Goal: Book appointment/travel/reservation

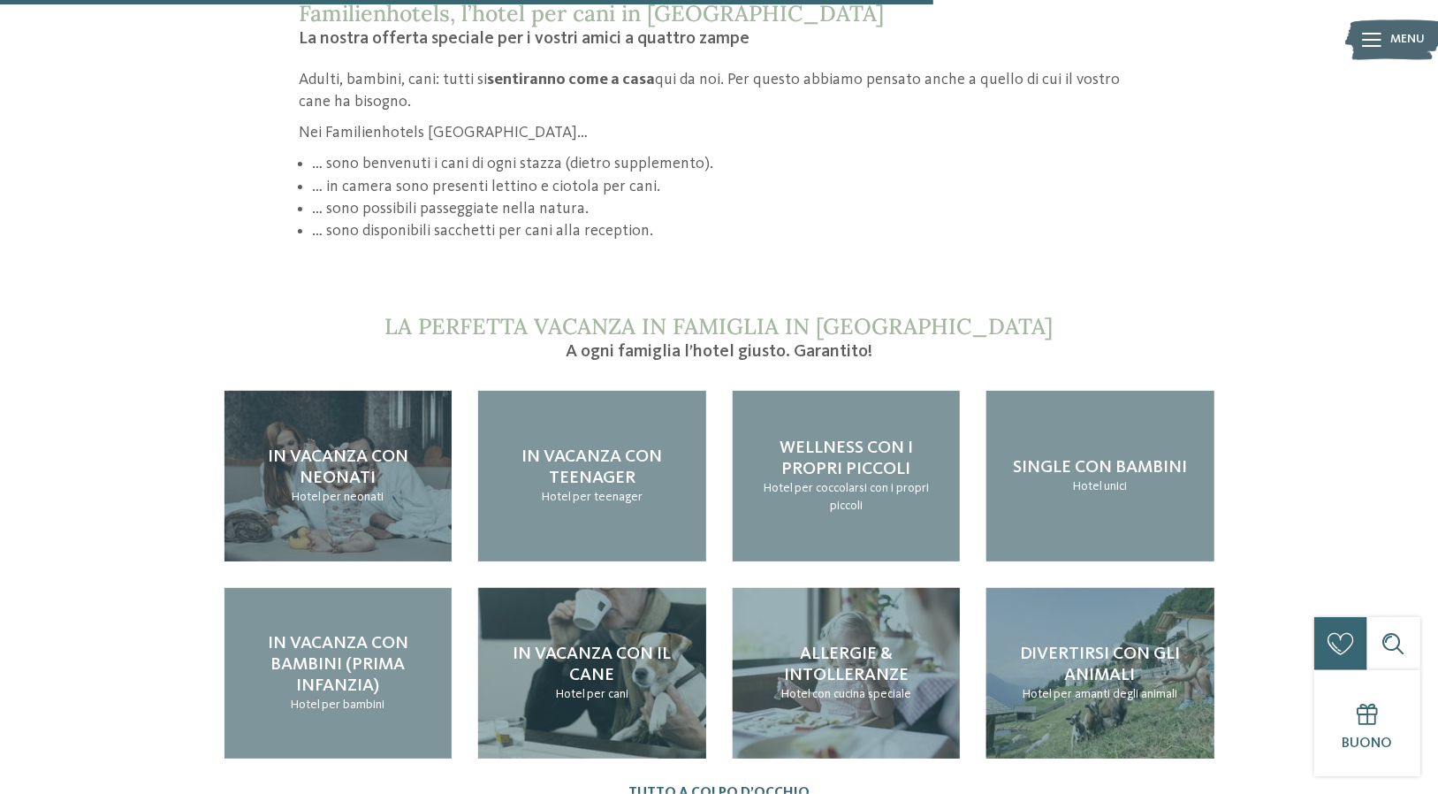
scroll to position [1767, 0]
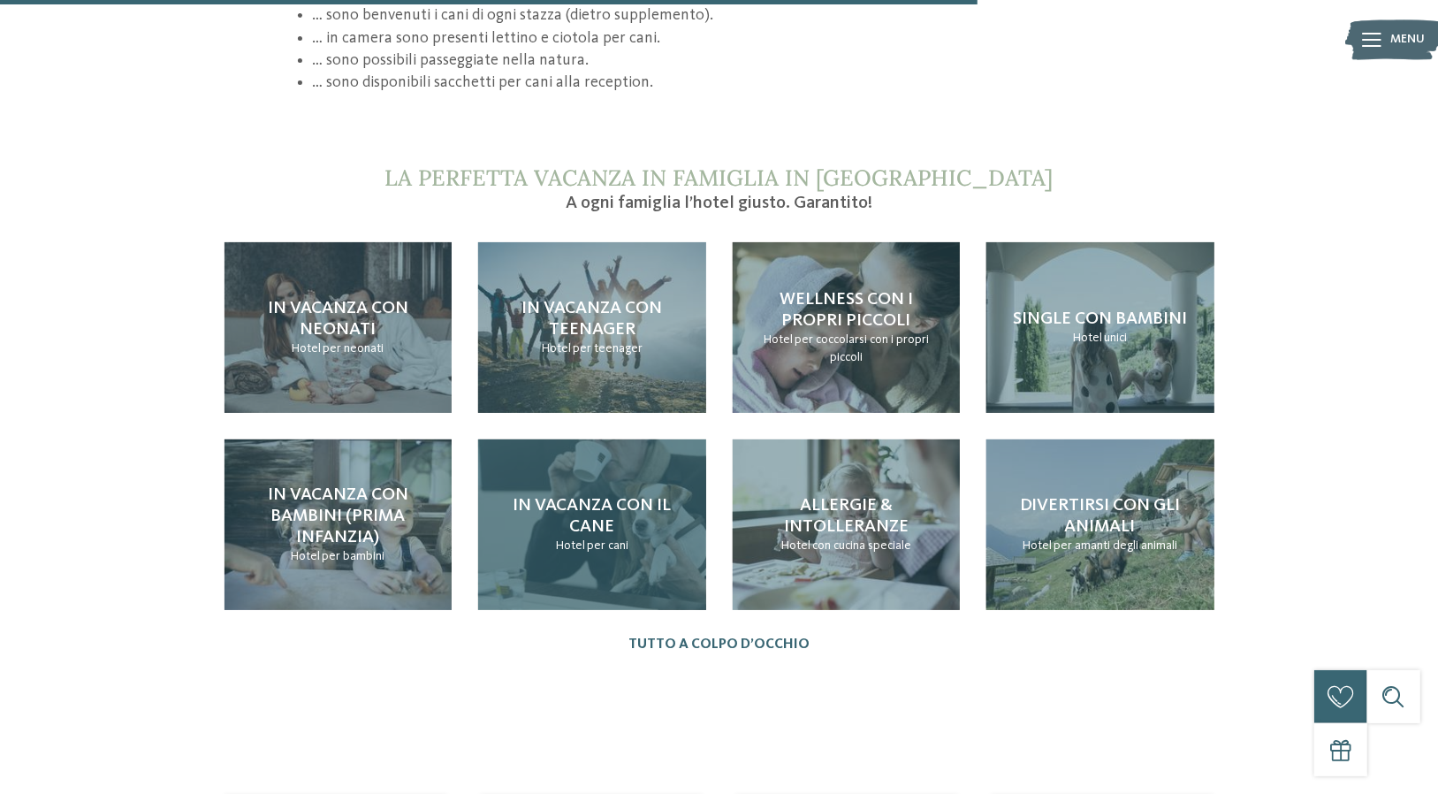
click at [643, 523] on h4 "In vacanza con il cane" at bounding box center [592, 516] width 193 height 42
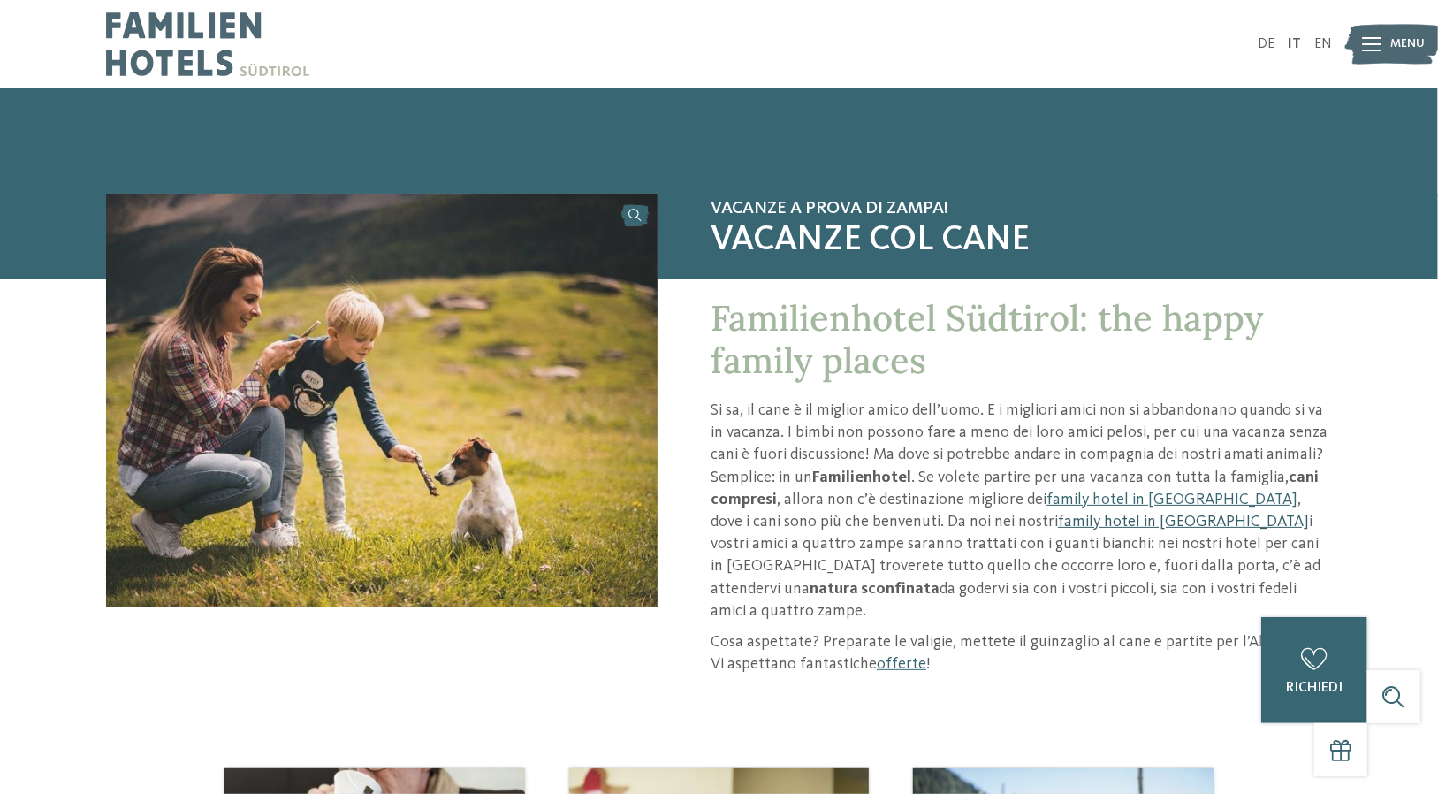
click at [1118, 526] on link "family hotel in Trentino Alto Adige" at bounding box center [1183, 521] width 251 height 16
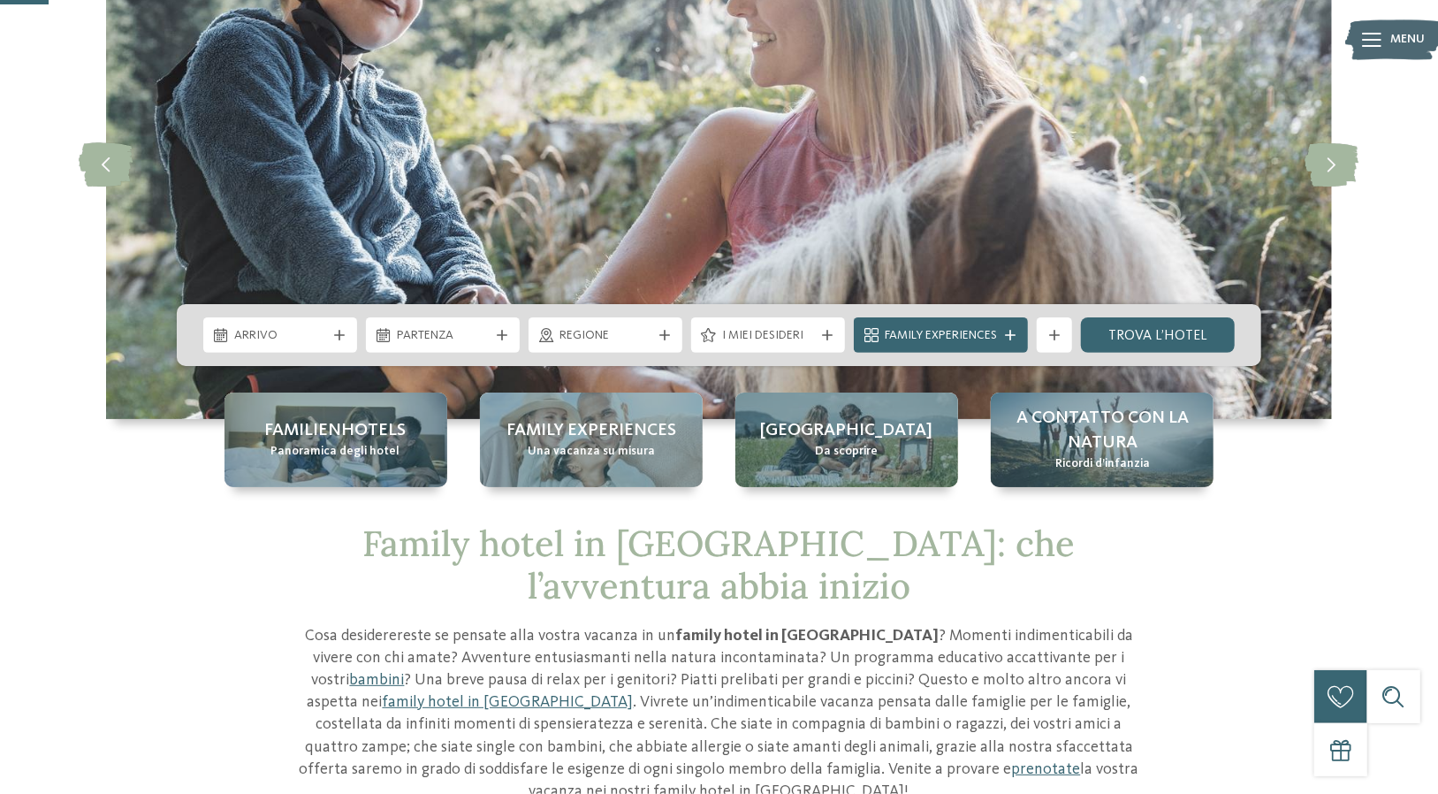
click at [338, 339] on div "Arrivo" at bounding box center [280, 334] width 154 height 35
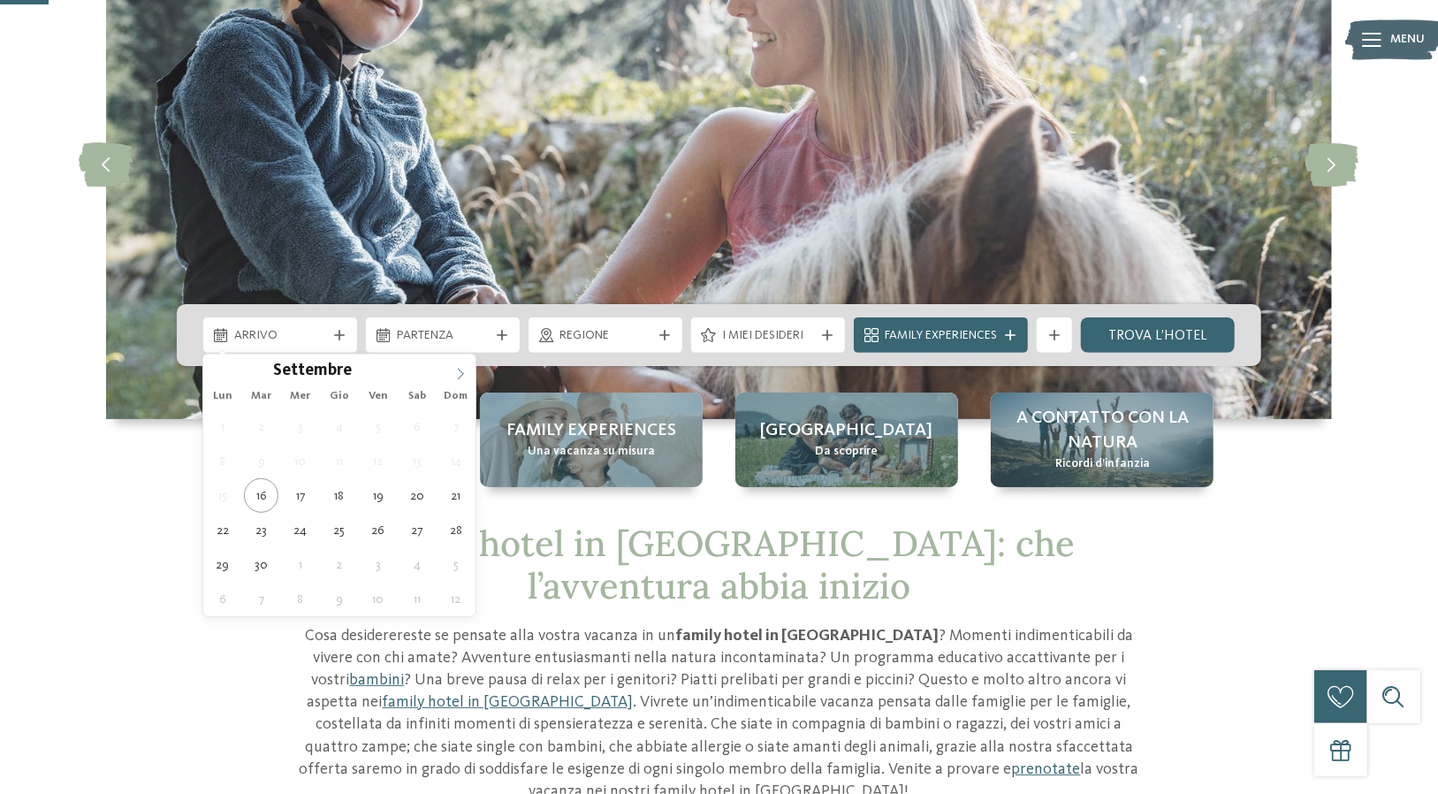
click at [455, 366] on span at bounding box center [460, 369] width 30 height 30
type div "17.10.2025"
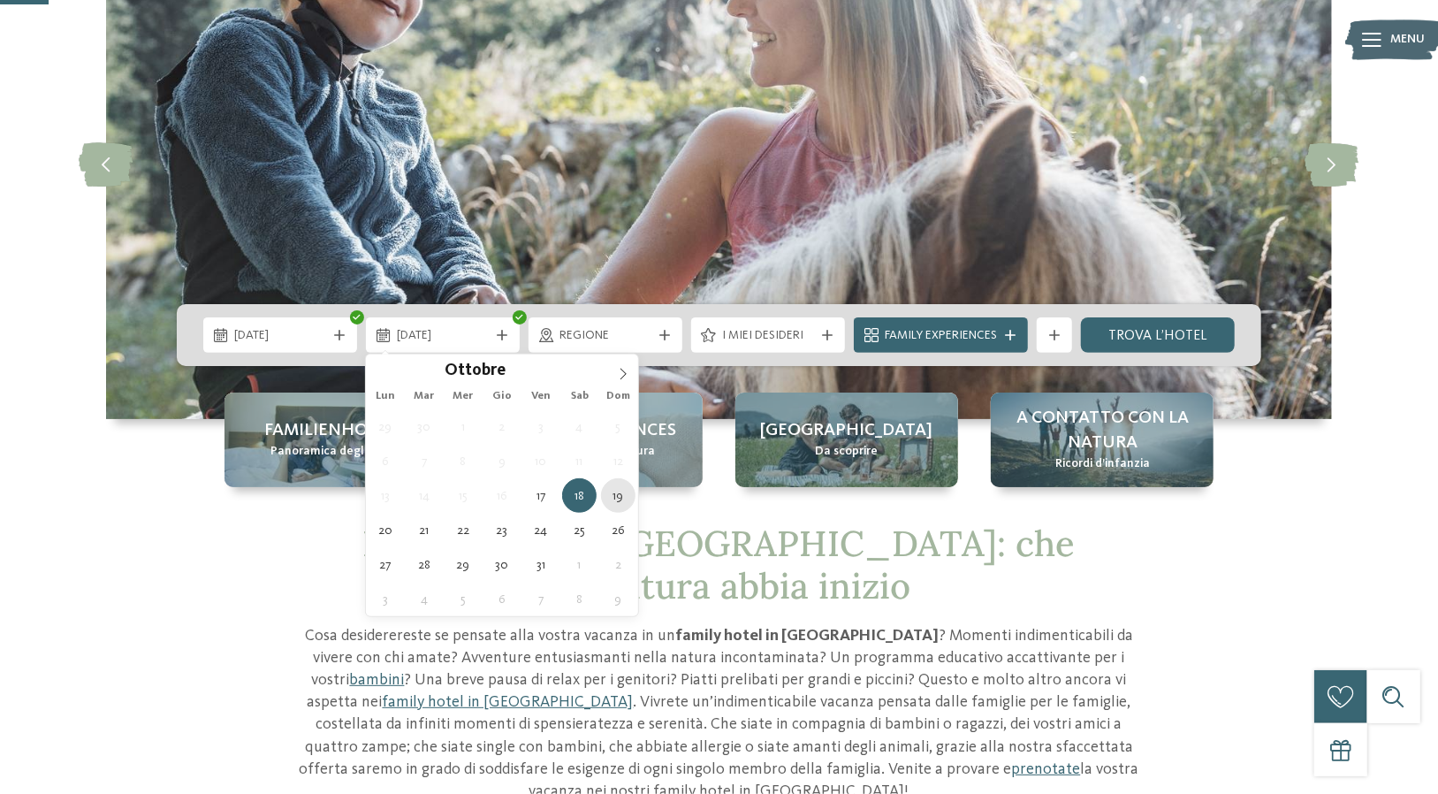
type div "19.10.2025"
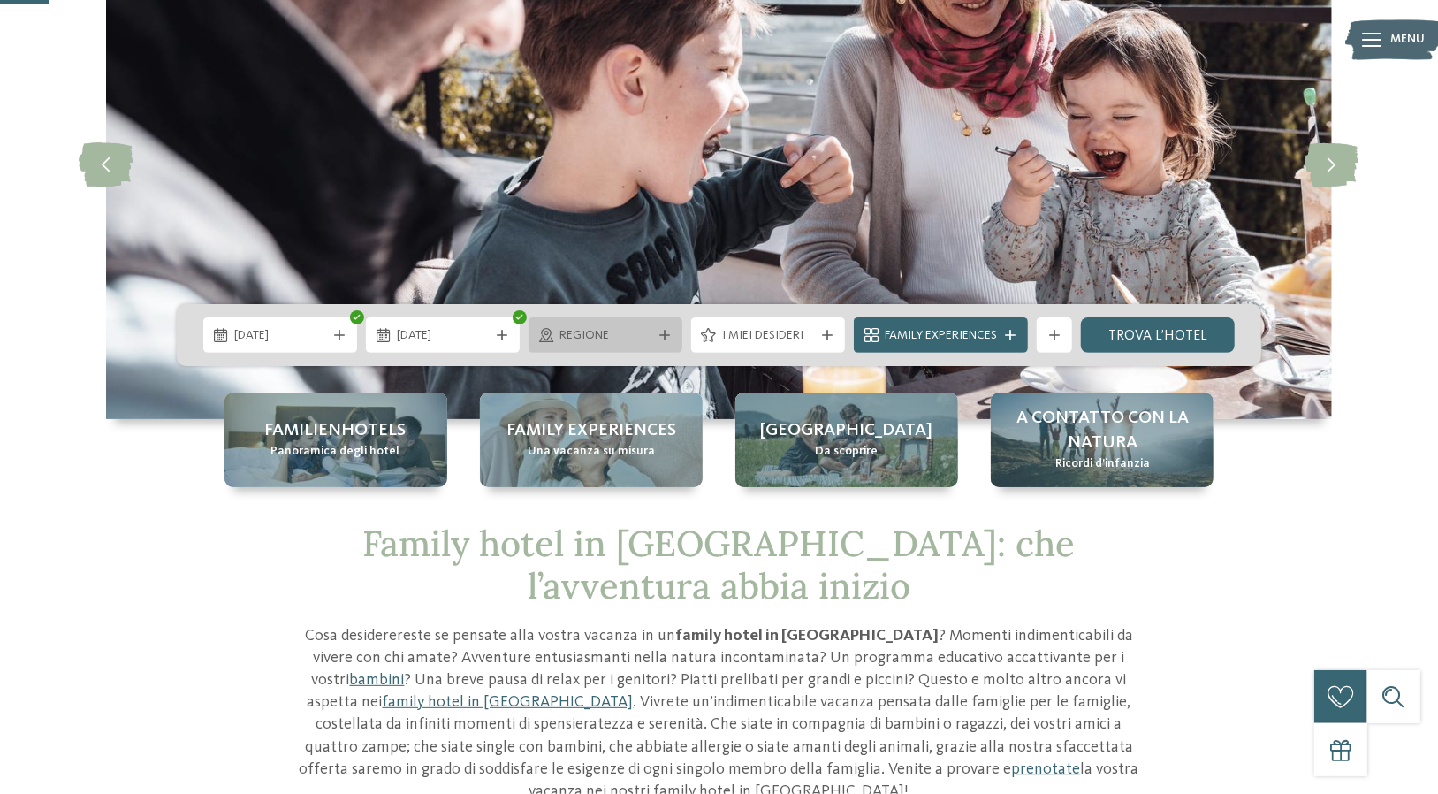
click at [634, 331] on span "Regione" at bounding box center [605, 336] width 92 height 18
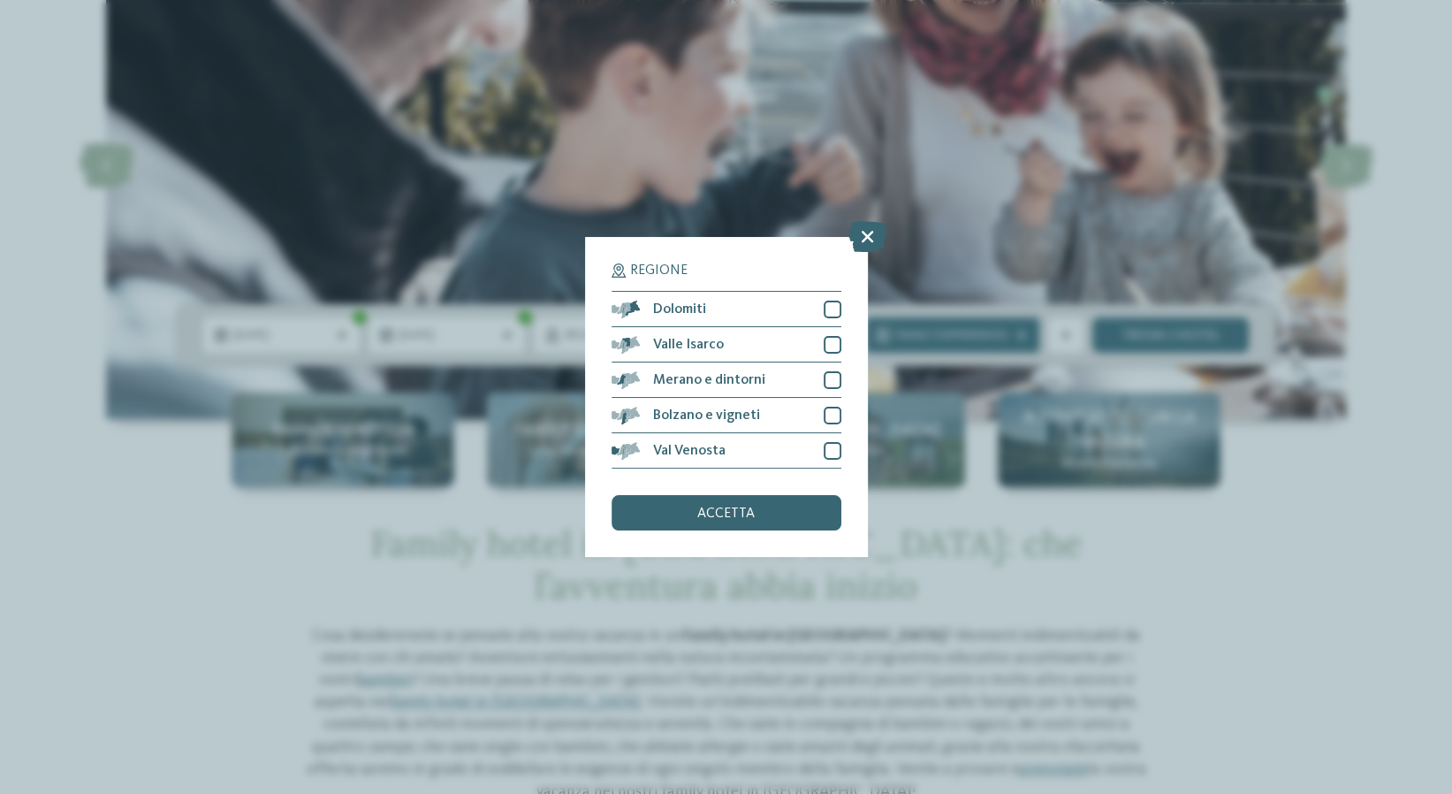
click at [855, 234] on icon at bounding box center [867, 236] width 38 height 31
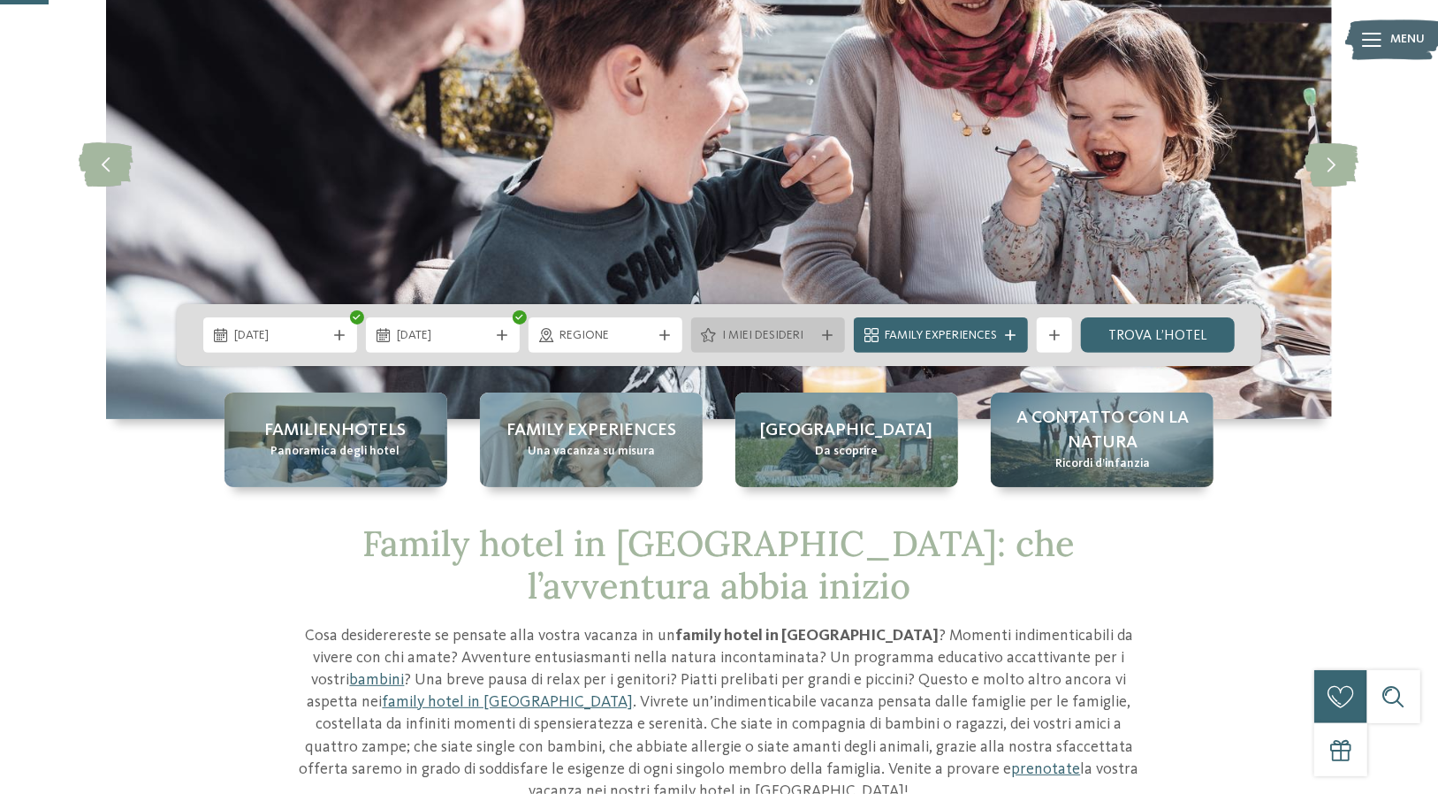
click at [817, 339] on div "I miei desideri" at bounding box center [768, 334] width 154 height 35
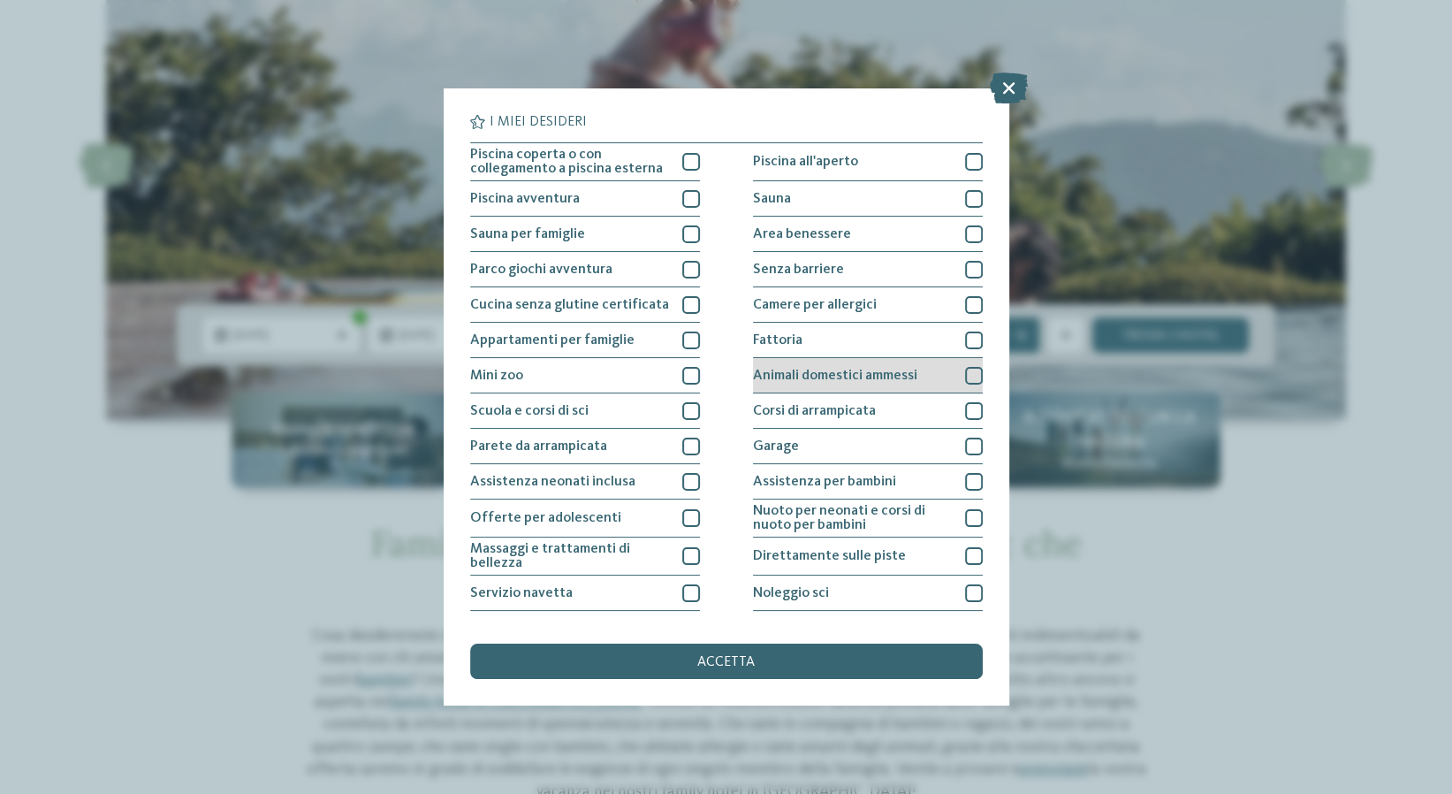
click at [966, 376] on div at bounding box center [974, 376] width 18 height 18
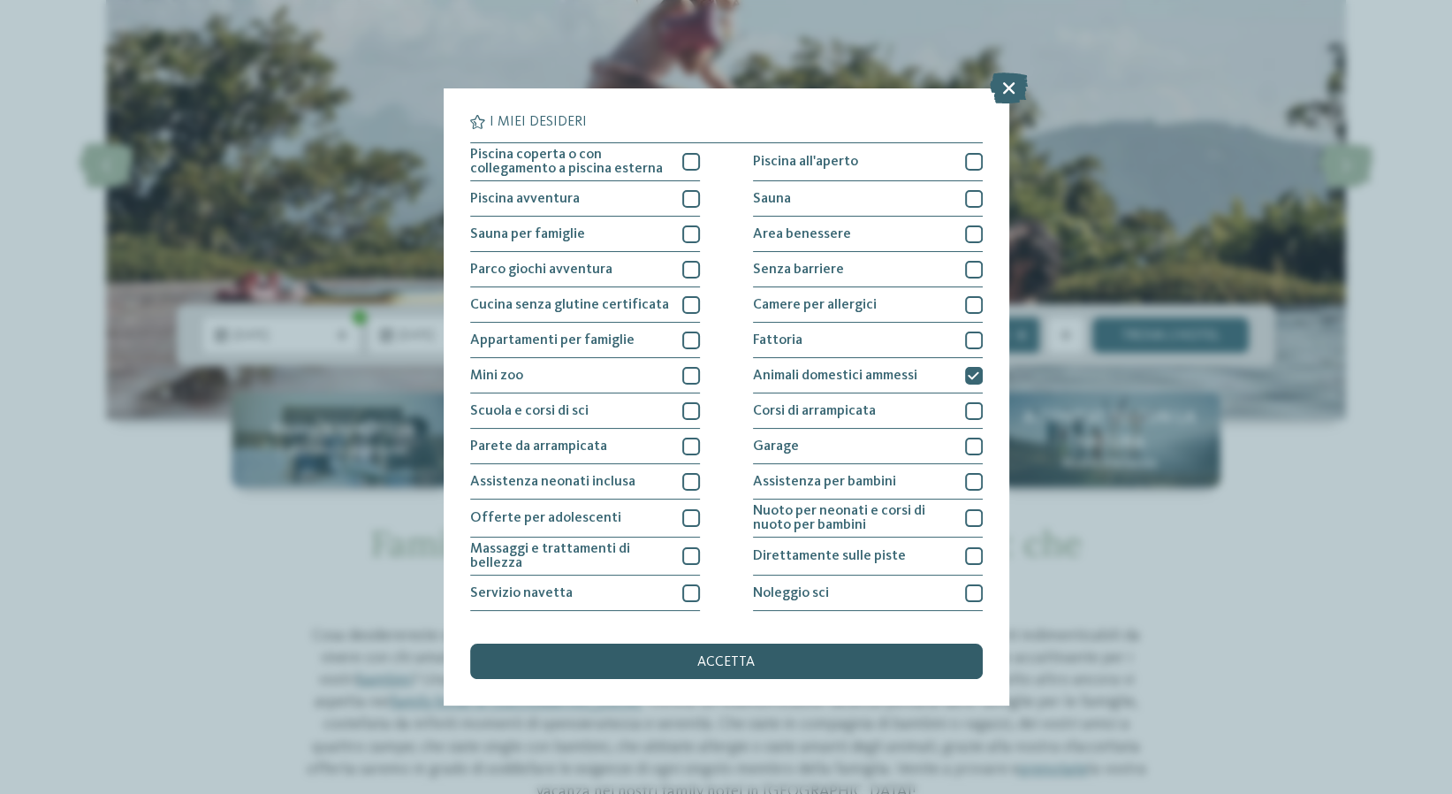
click at [866, 662] on div "accetta" at bounding box center [726, 660] width 513 height 35
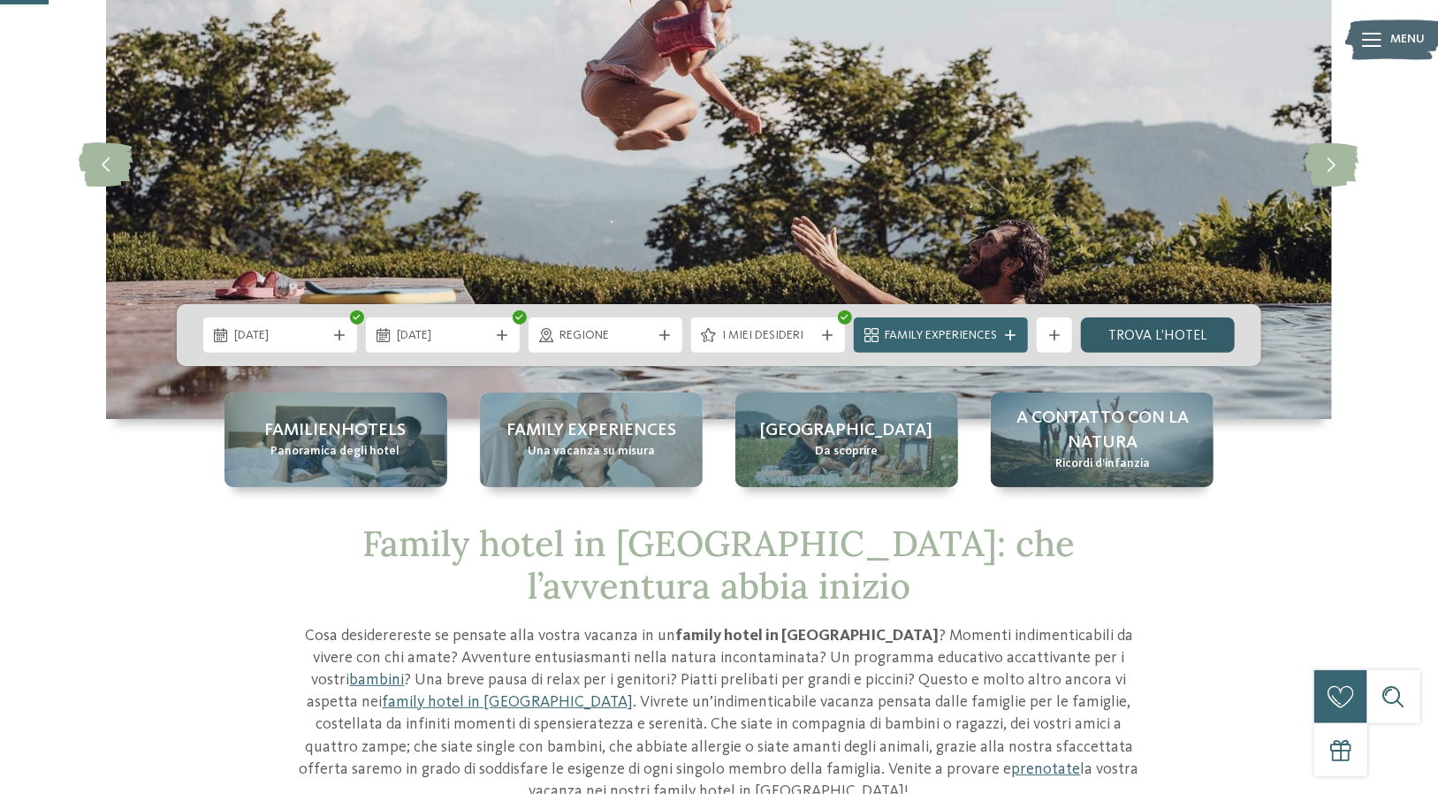
click at [1138, 330] on link "trova l’hotel" at bounding box center [1158, 334] width 154 height 35
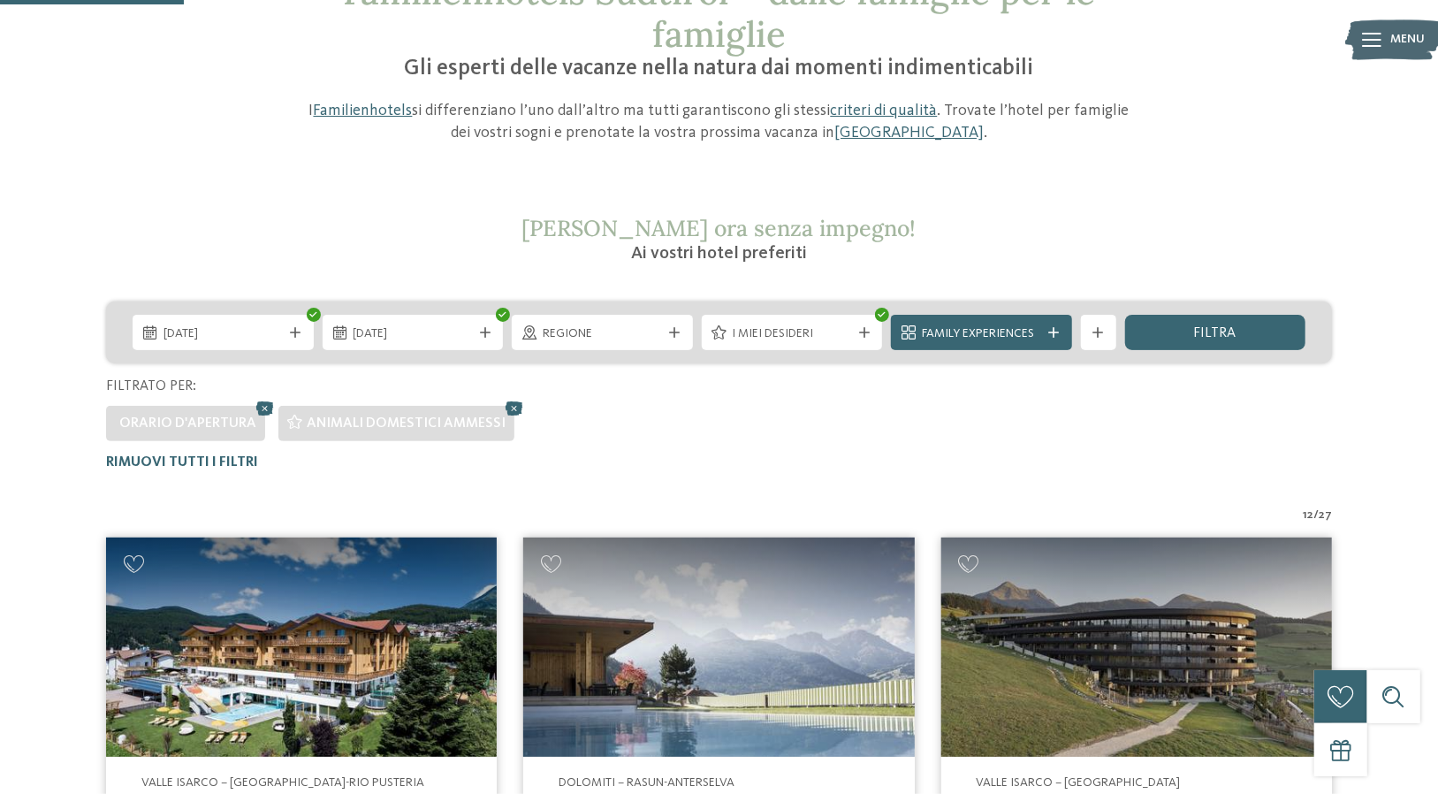
scroll to position [49, 0]
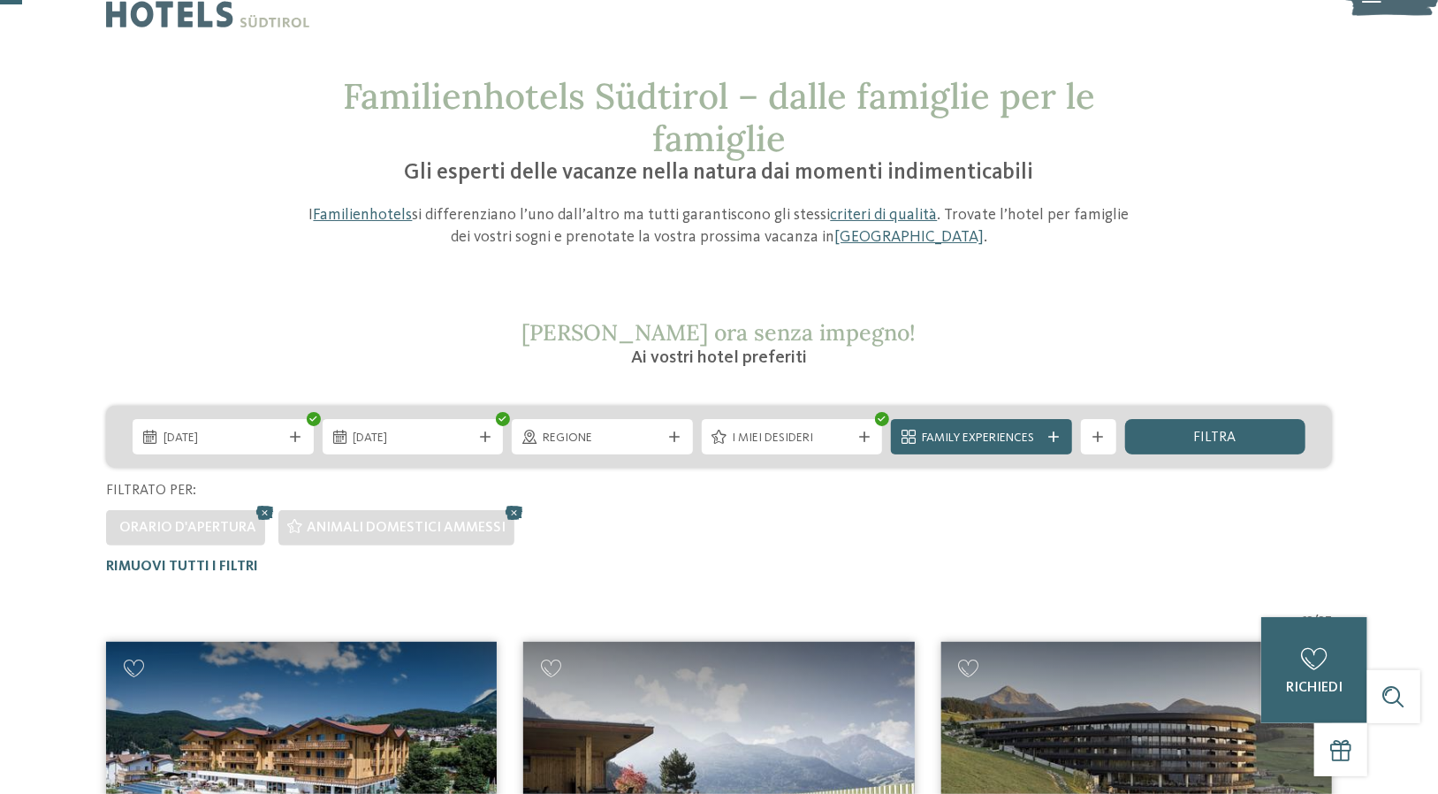
click at [1046, 436] on div at bounding box center [1054, 436] width 18 height 11
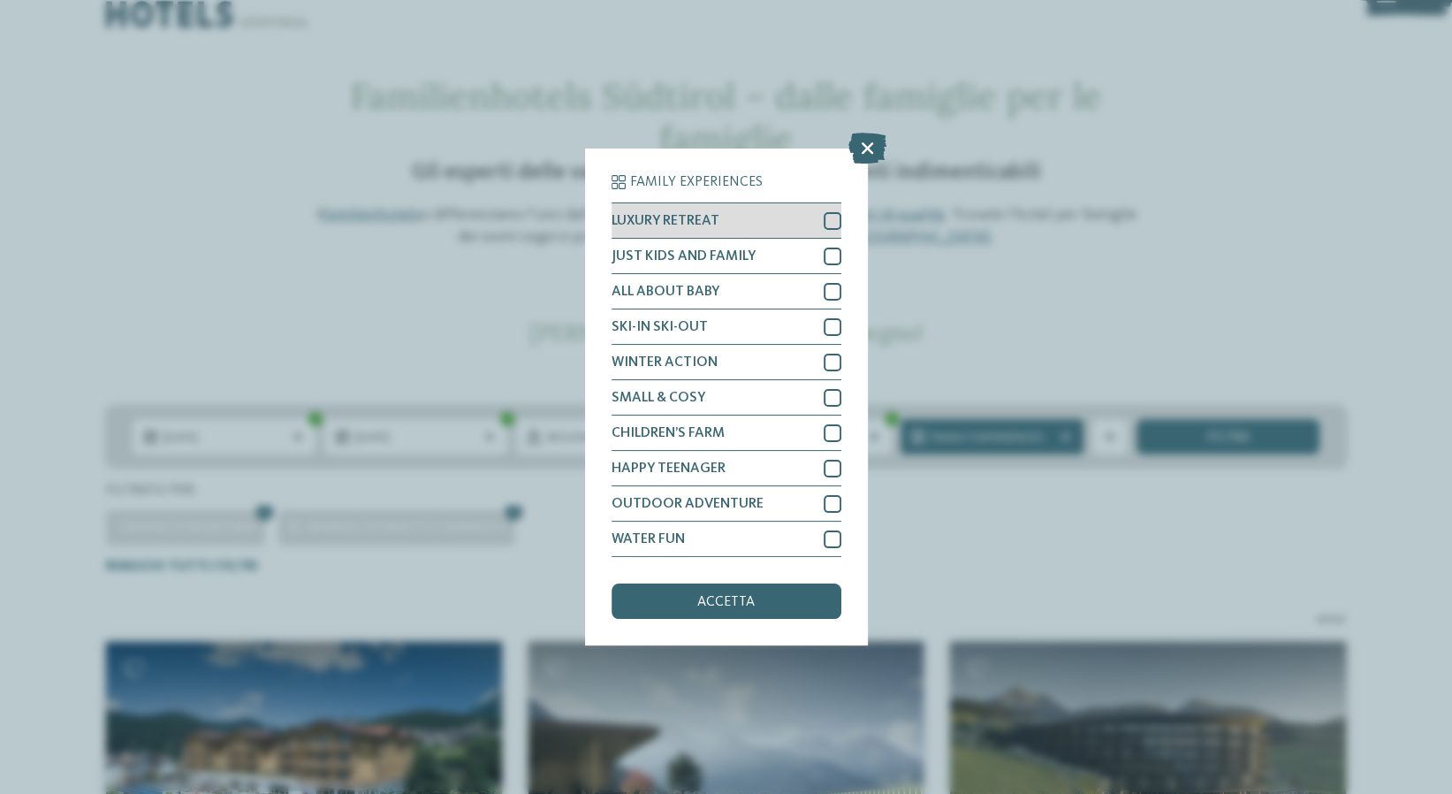
click at [832, 225] on div at bounding box center [833, 221] width 18 height 18
click at [737, 606] on span "accetta" at bounding box center [725, 602] width 57 height 14
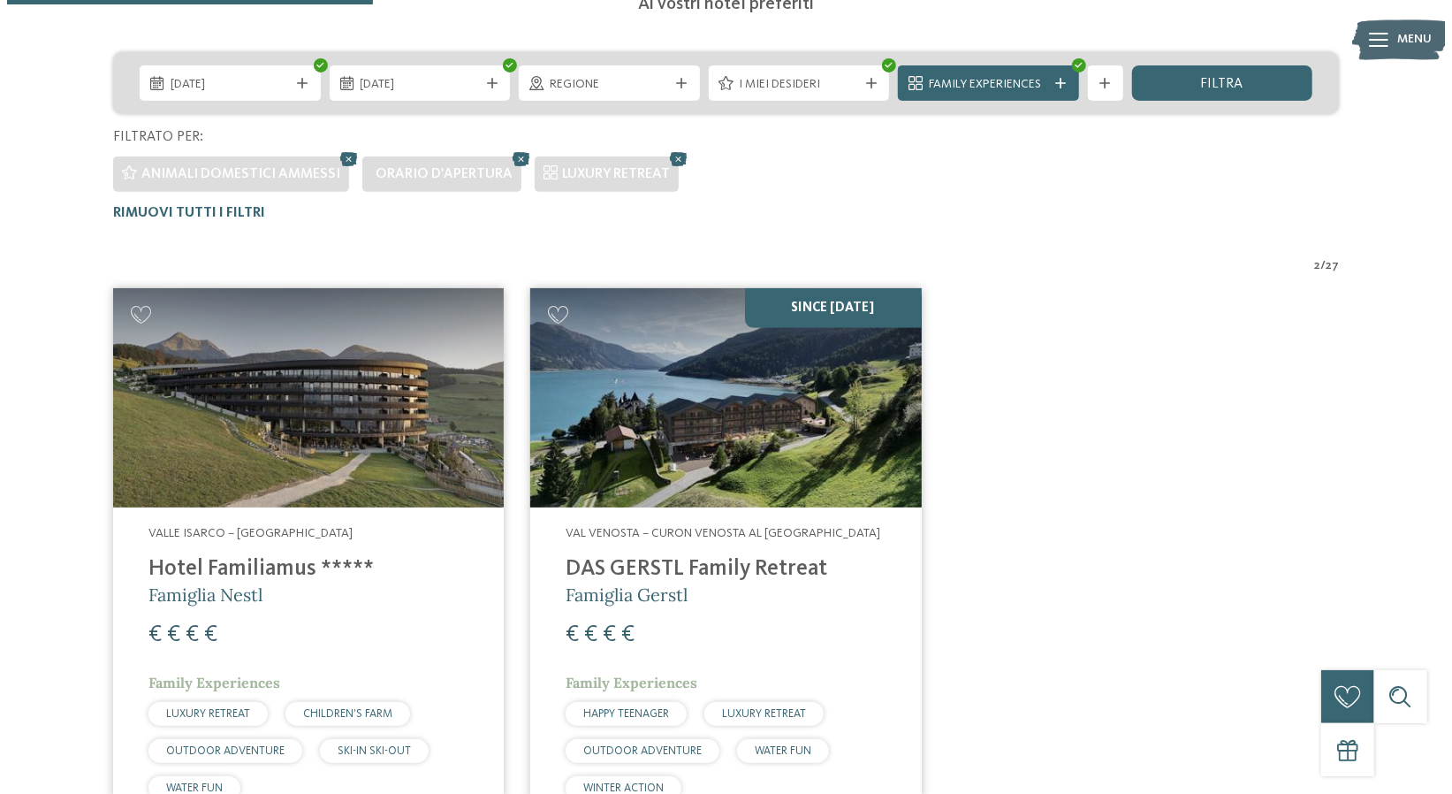
scroll to position [225, 0]
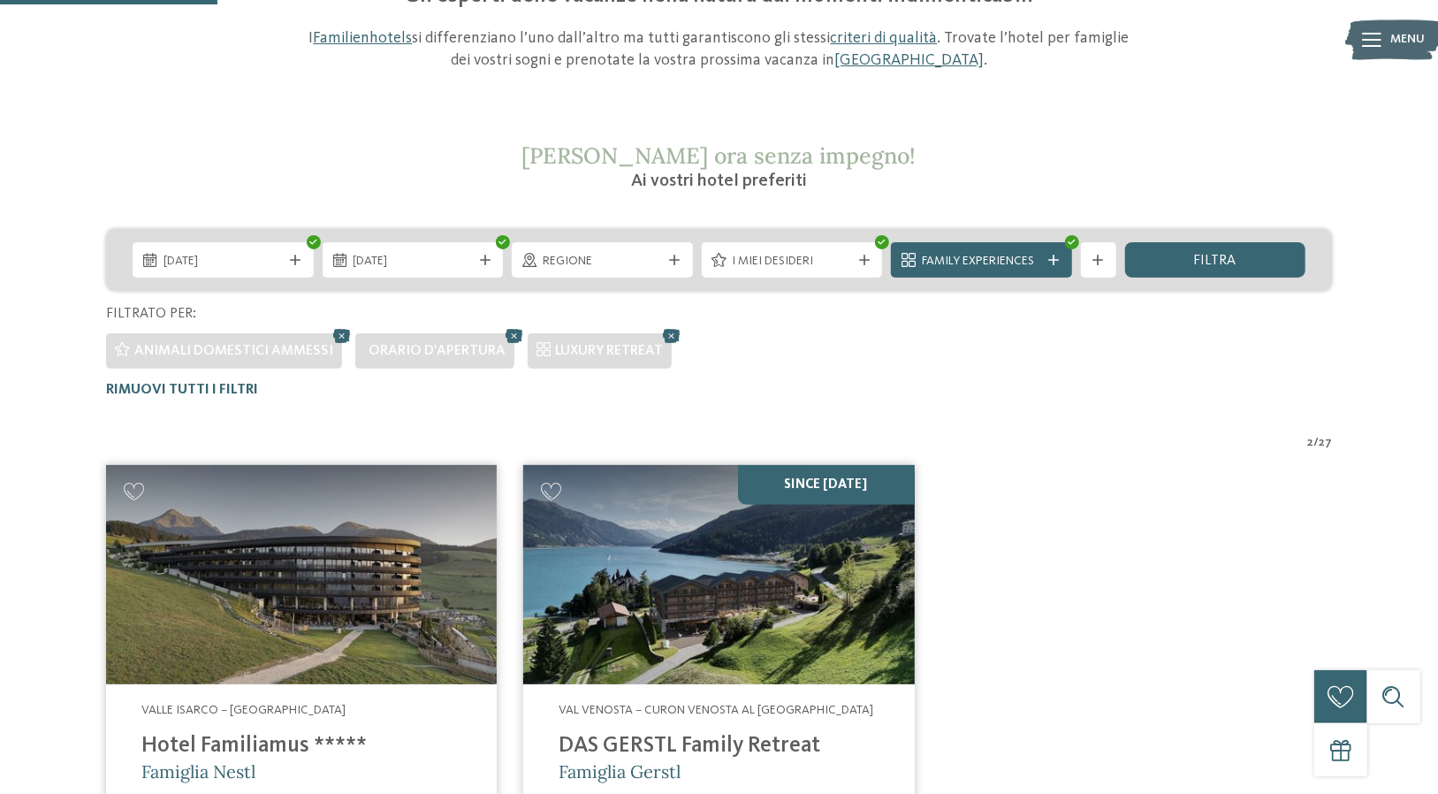
click at [764, 277] on div "17.10.2025 19.10.2025" at bounding box center [719, 260] width 1226 height 62
click at [765, 264] on span "I miei desideri" at bounding box center [792, 262] width 119 height 18
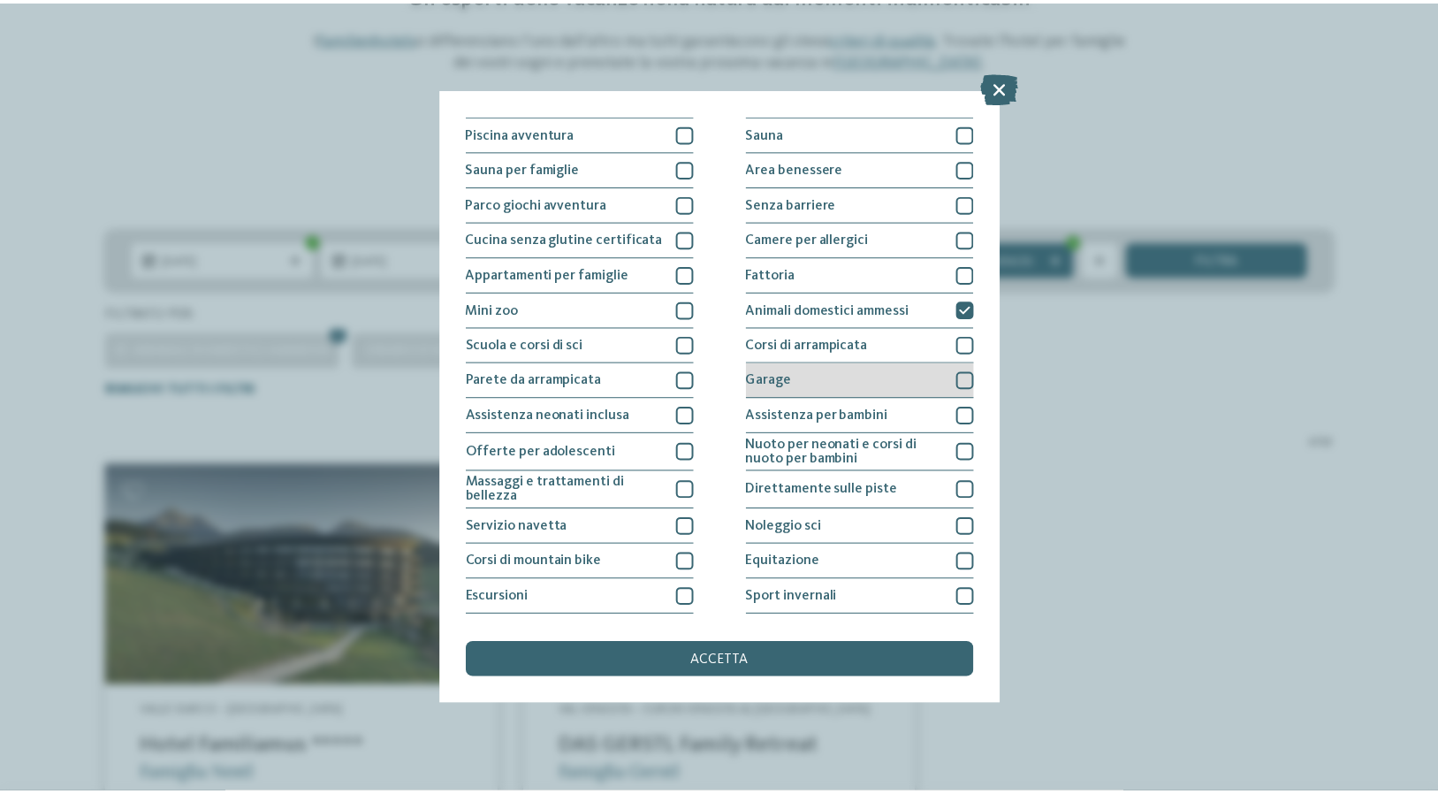
scroll to position [0, 0]
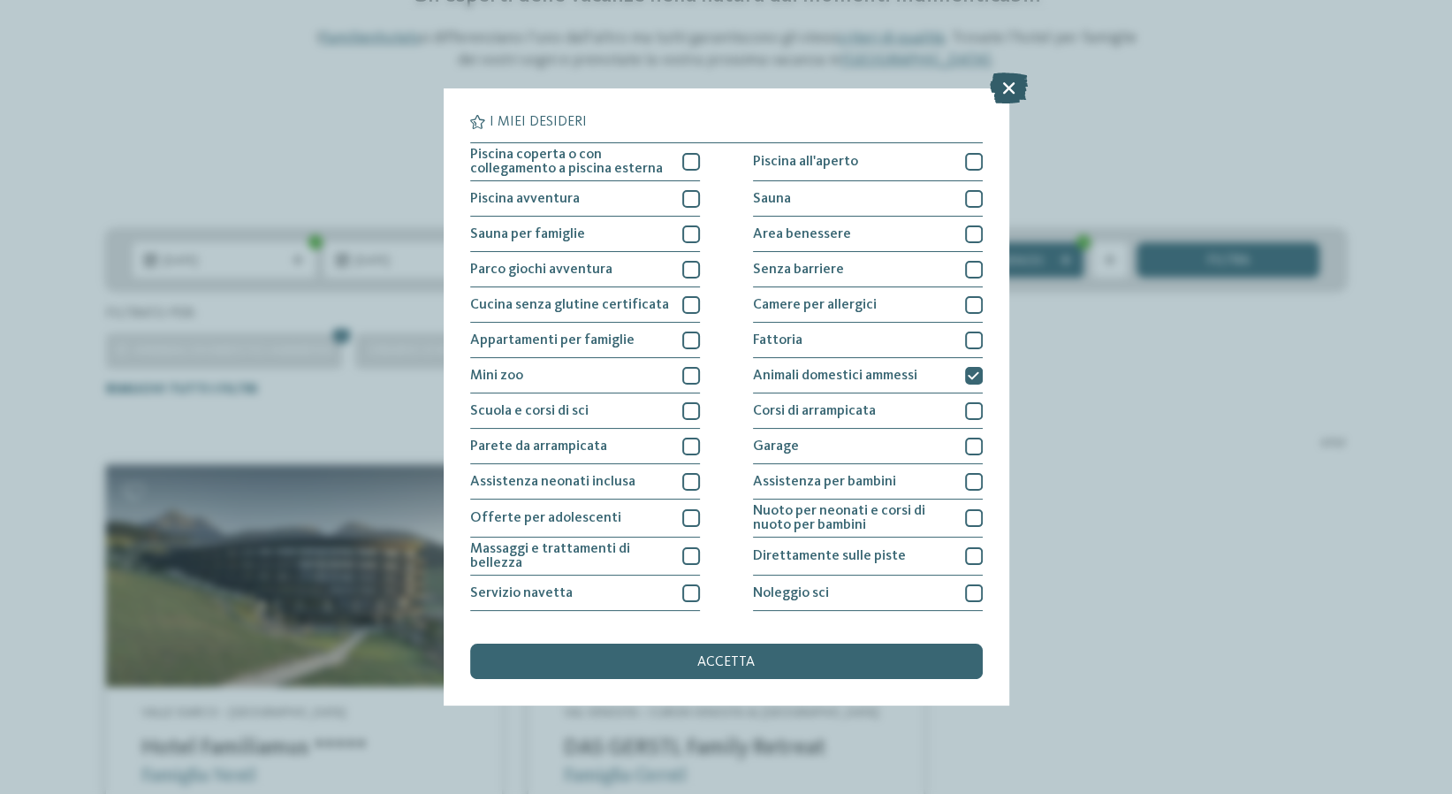
click at [1008, 89] on icon at bounding box center [1009, 87] width 38 height 31
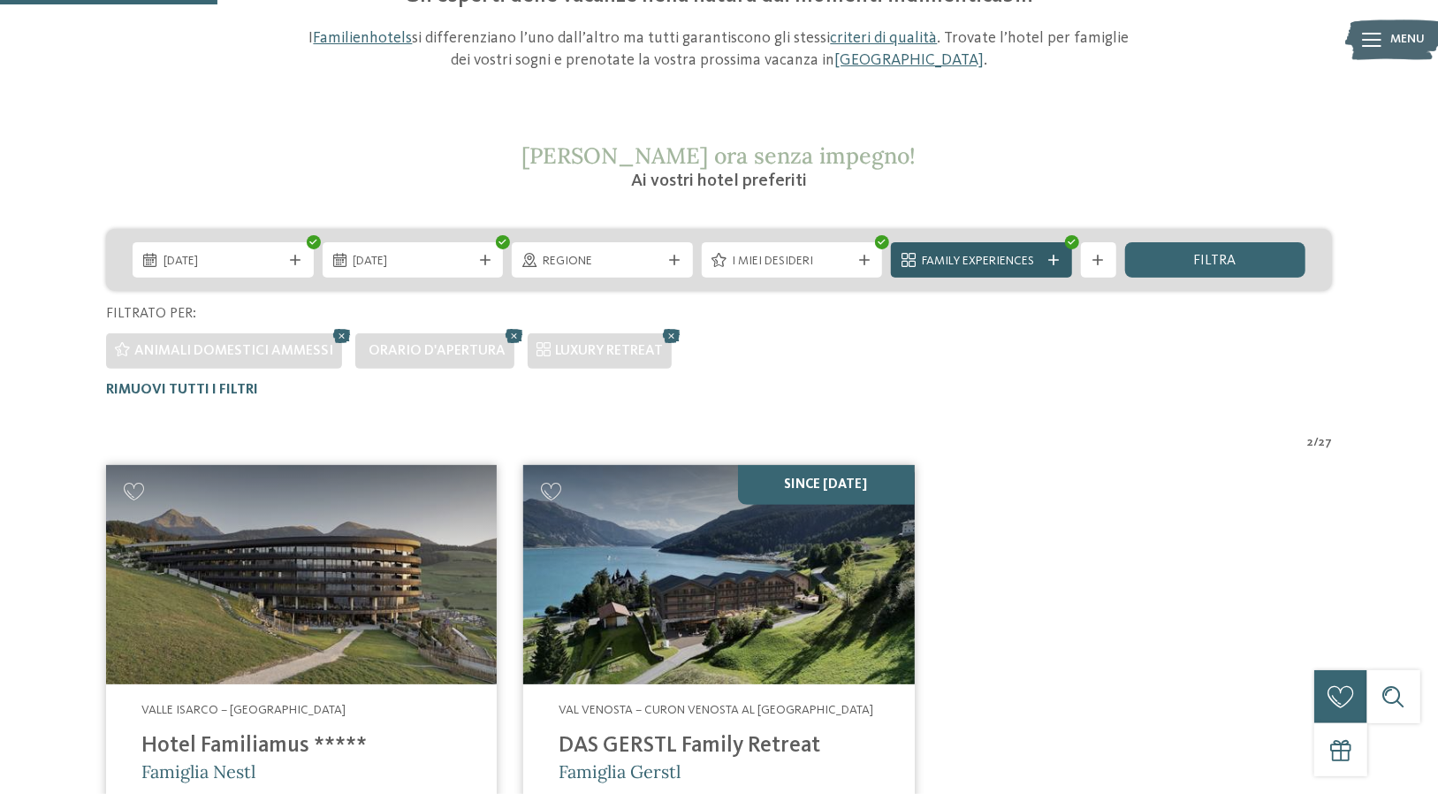
click at [997, 248] on div "Family Experiences" at bounding box center [981, 259] width 181 height 35
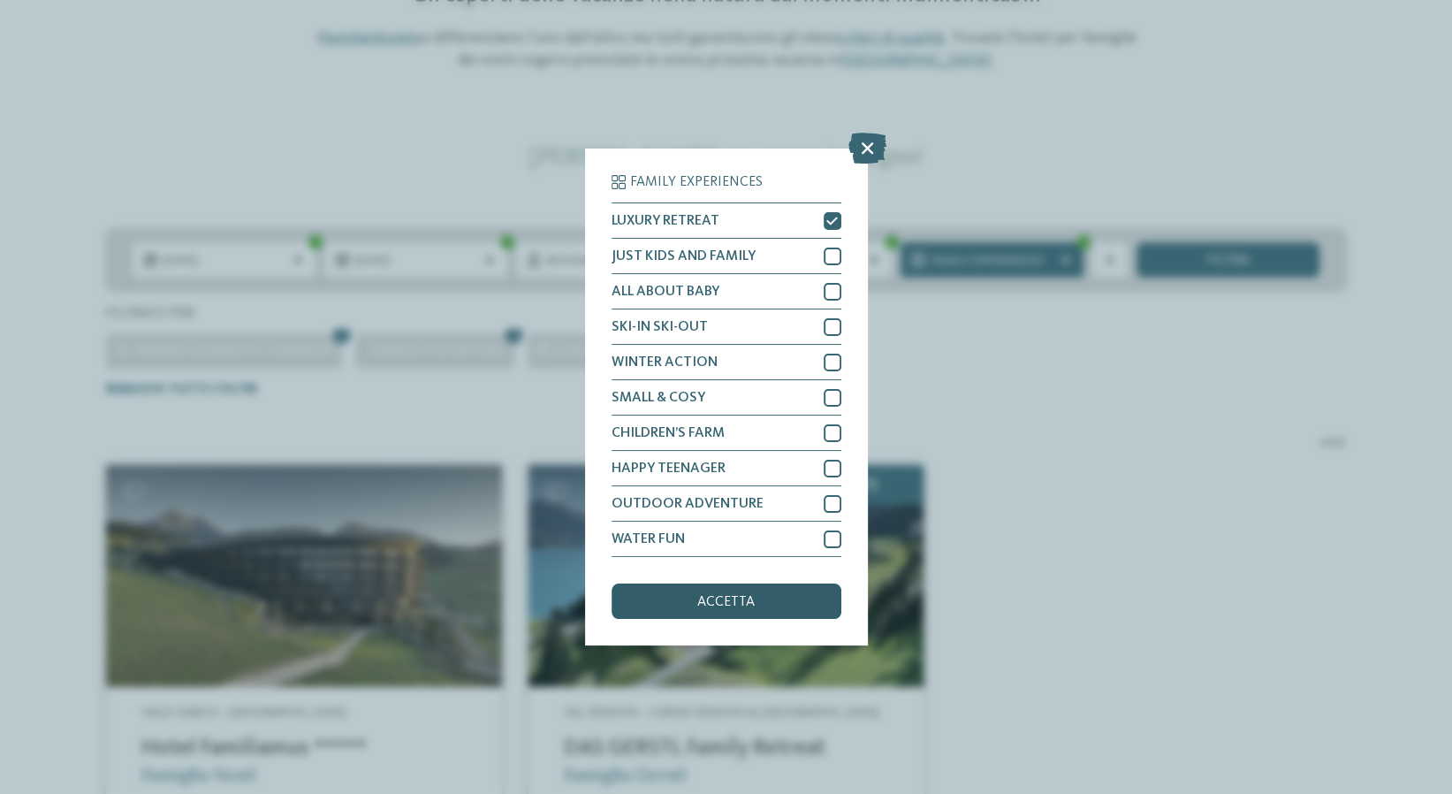
click at [766, 584] on div "accetta" at bounding box center [727, 600] width 230 height 35
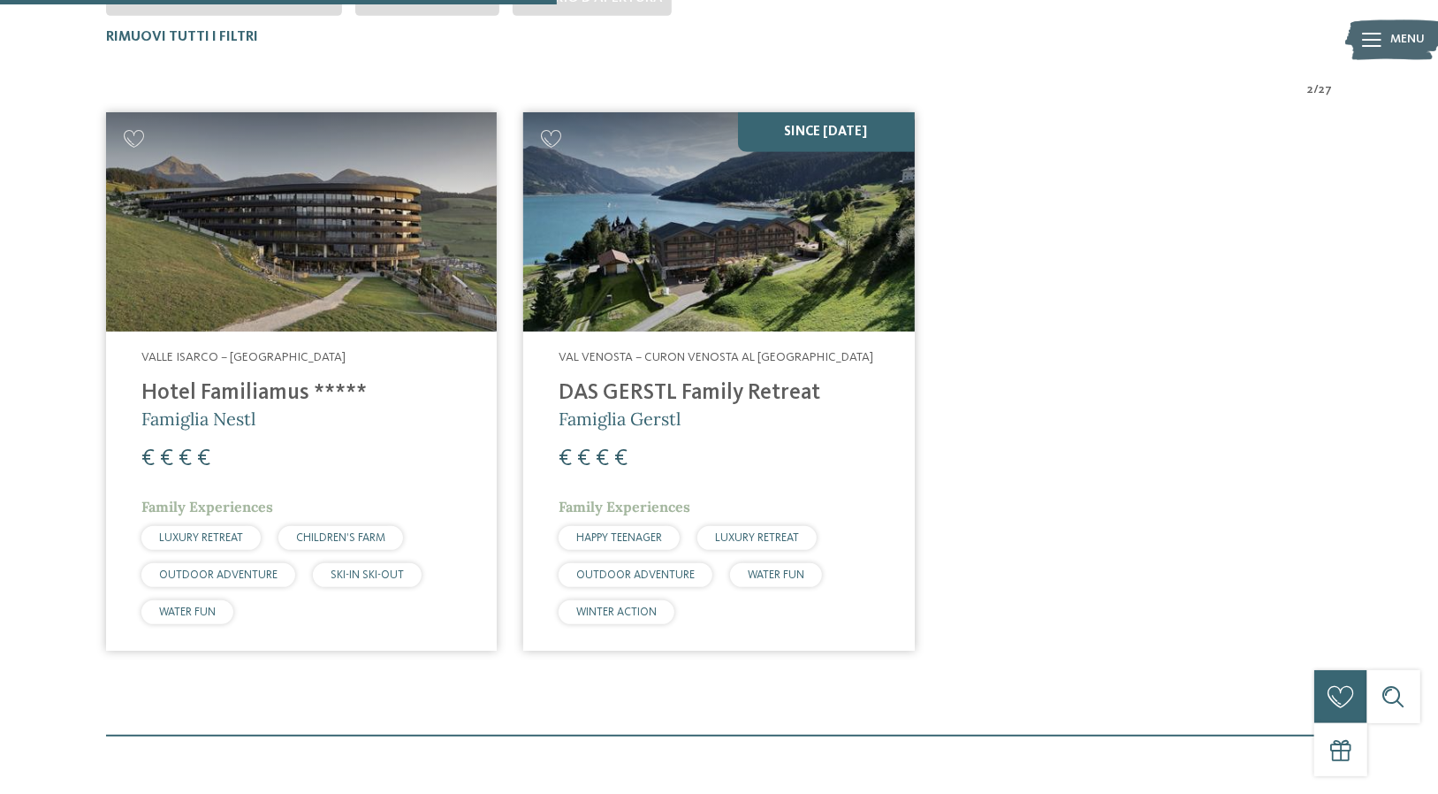
scroll to position [579, 0]
click at [670, 391] on h4 "DAS GERSTL Family Retreat" at bounding box center [719, 392] width 320 height 27
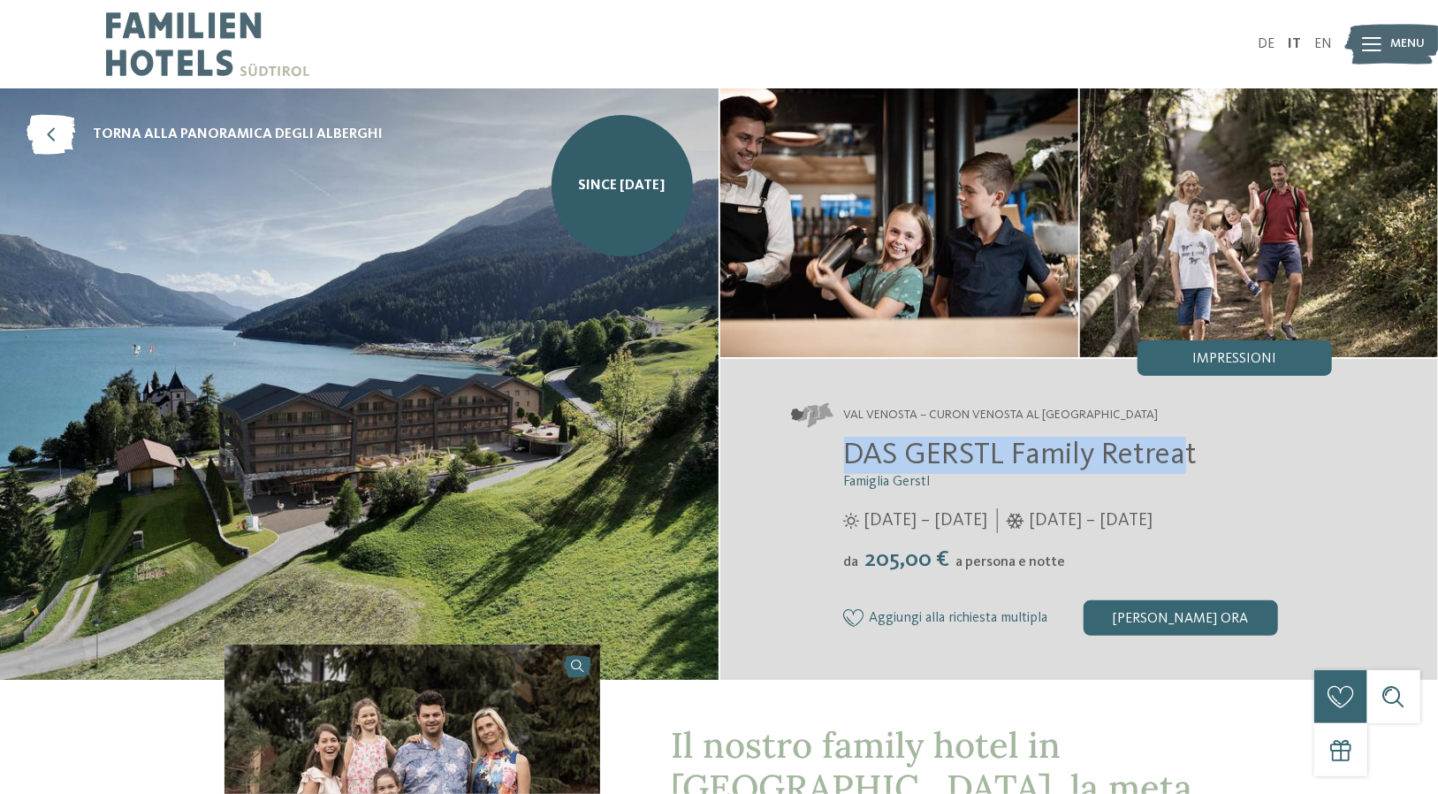
drag, startPoint x: 1159, startPoint y: 455, endPoint x: 722, endPoint y: 455, distance: 436.6
click at [722, 455] on div "Val Venosta – Curon Venosta al [GEOGRAPHIC_DATA] DAS GERSTL Family Retreat Fami…" at bounding box center [1079, 519] width 718 height 321
copy span "DAS GERSTL Family Retrea"
